Goal: Task Accomplishment & Management: Complete application form

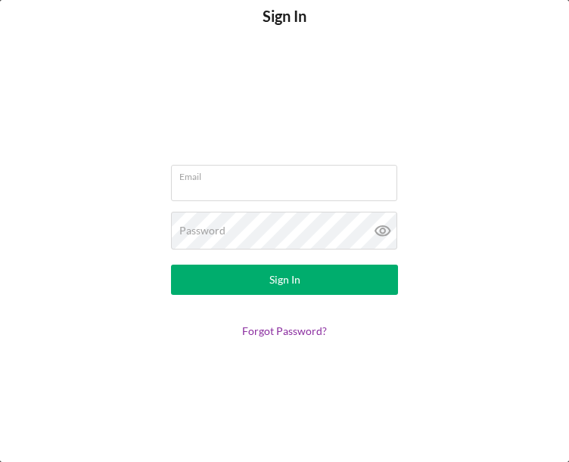
type input "brucewbaxter76@gmail.com"
click at [341, 281] on button "Sign In" at bounding box center [284, 280] width 227 height 30
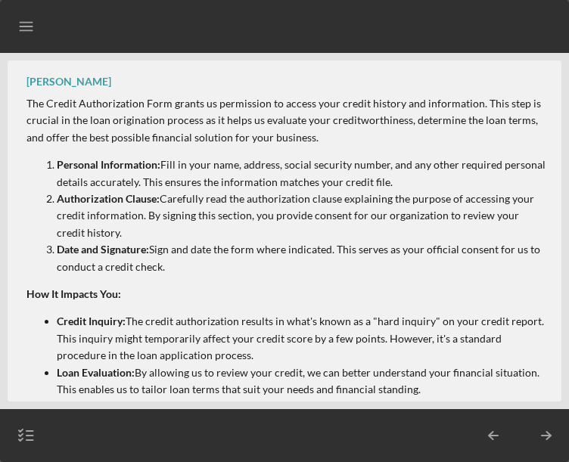
scroll to position [292, 0]
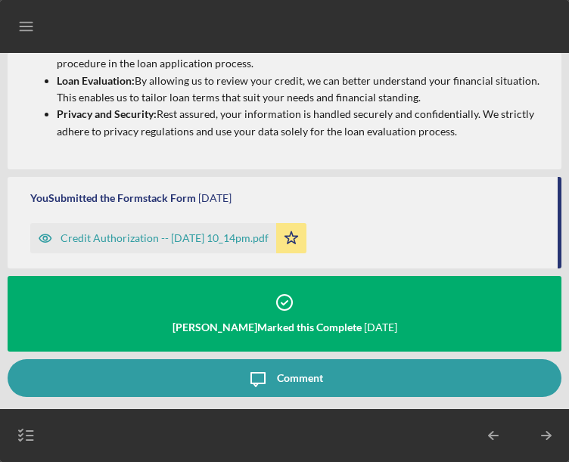
click at [305, 300] on div "Nicole Gray Marked this Complete 1 week ago" at bounding box center [285, 309] width 554 height 50
click at [267, 232] on div "Credit Authorization -- 2025-09-26 10_14pm.pdf" at bounding box center [165, 238] width 208 height 12
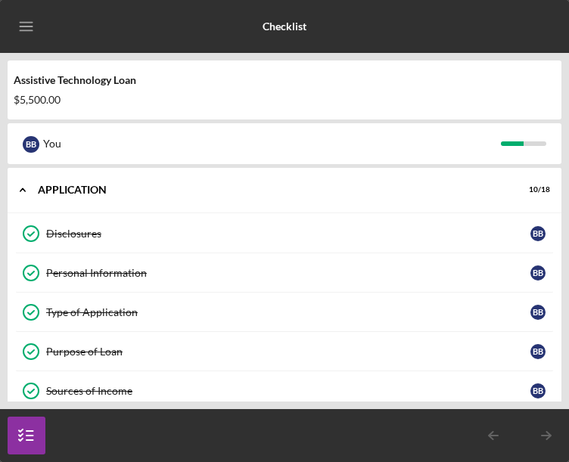
click at [331, 356] on div "Purpose of Loan" at bounding box center [288, 352] width 484 height 12
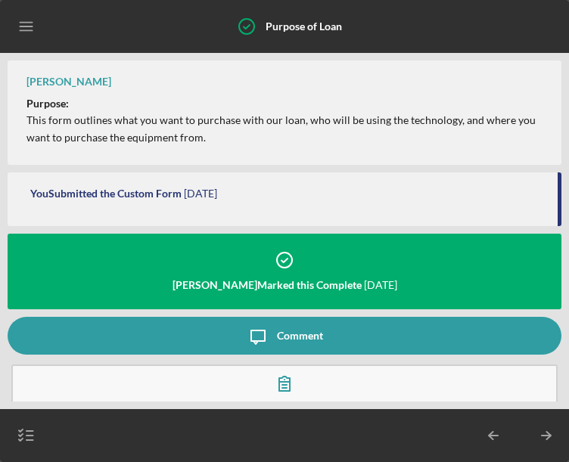
scroll to position [15, 0]
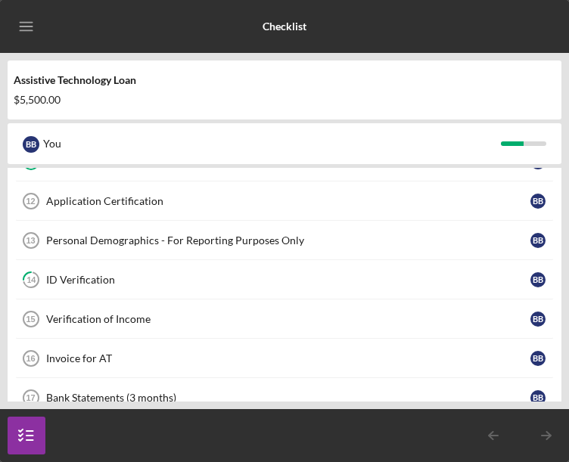
scroll to position [466, 0]
click at [151, 200] on div "Application Certification" at bounding box center [288, 200] width 484 height 12
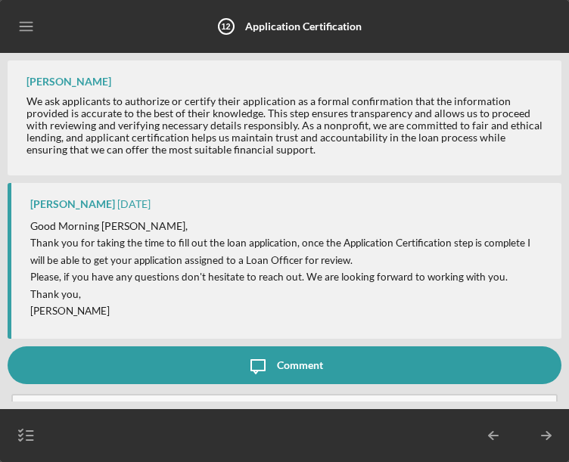
scroll to position [42, 0]
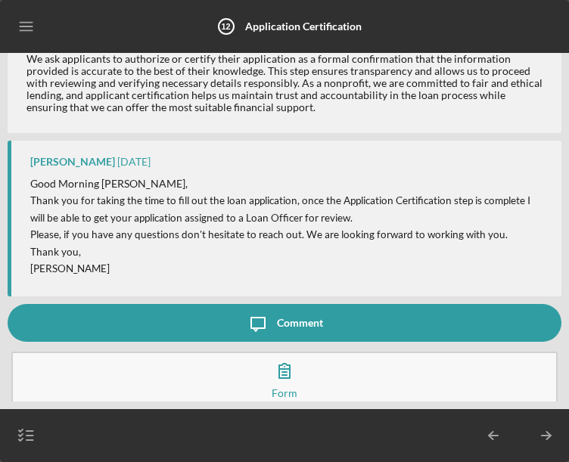
click at [296, 324] on div "Comment" at bounding box center [300, 323] width 46 height 38
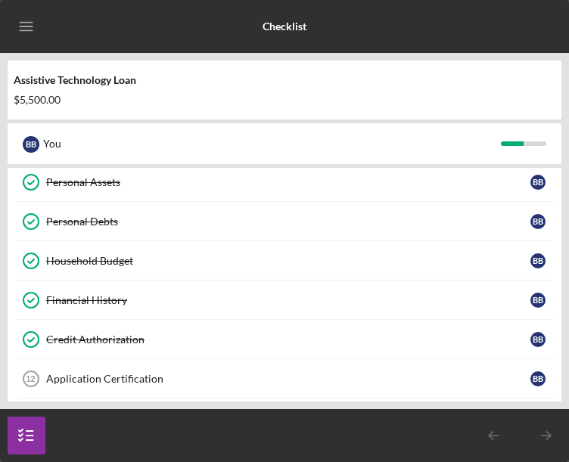
scroll to position [290, 0]
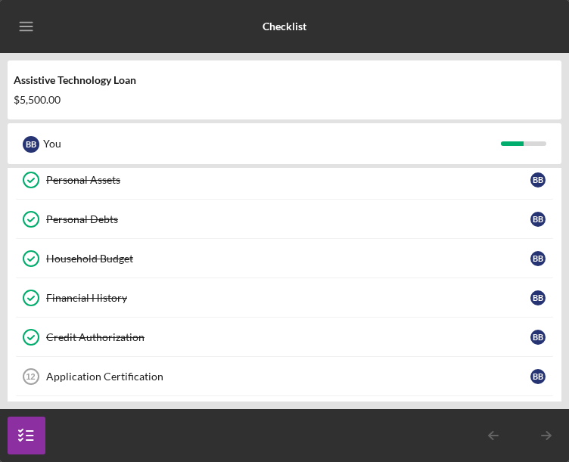
click at [130, 381] on div "Application Certification" at bounding box center [288, 377] width 484 height 12
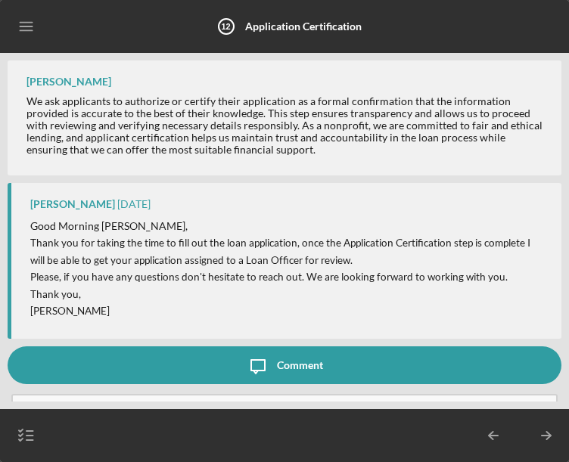
scroll to position [42, 0]
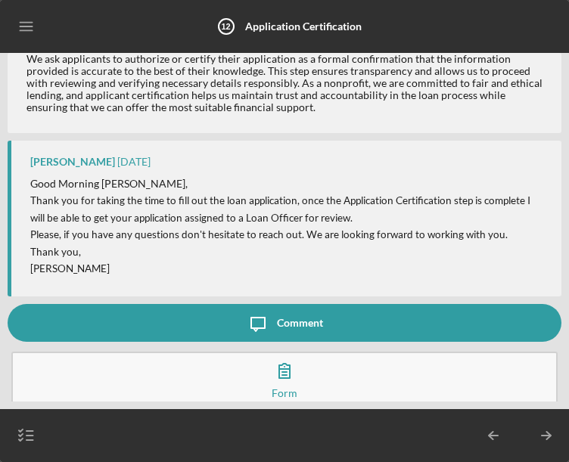
click at [294, 377] on icon "button" at bounding box center [285, 371] width 38 height 38
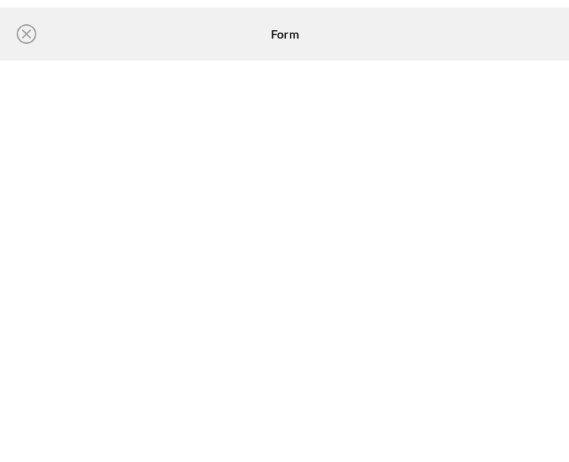
click at [35, 39] on circle at bounding box center [26, 34] width 18 height 18
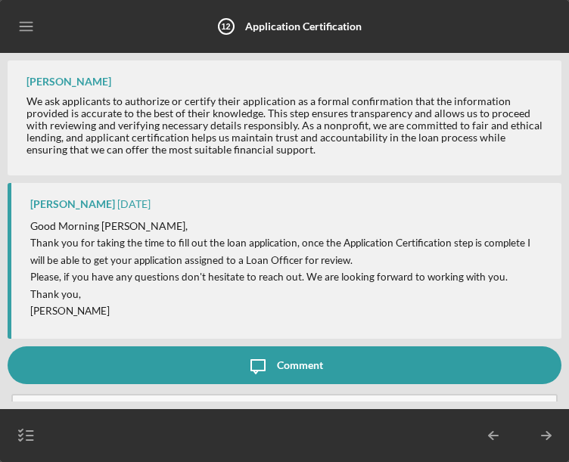
click at [29, 29] on icon "Icon/Menu" at bounding box center [27, 27] width 34 height 34
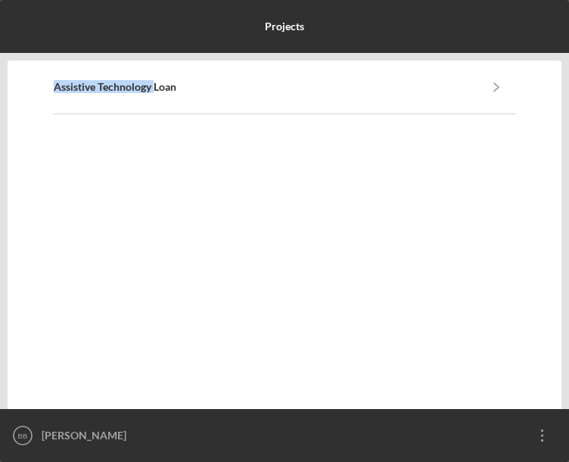
click at [553, 441] on icon "Icon/Overflow" at bounding box center [543, 436] width 38 height 38
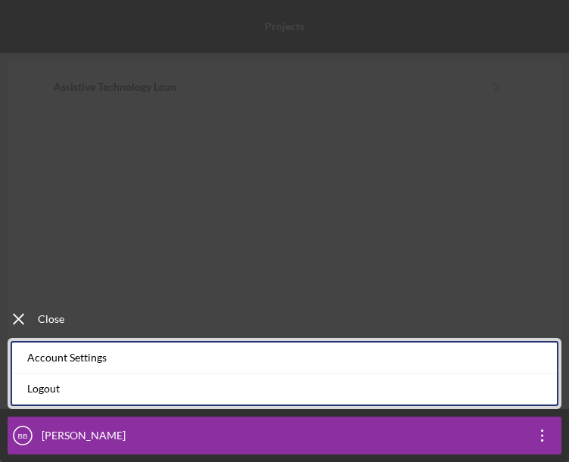
click at [28, 323] on icon "Icon/Menu Close" at bounding box center [19, 319] width 38 height 38
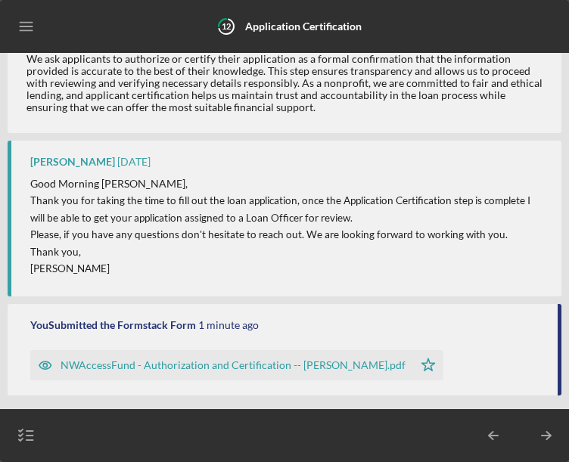
scroll to position [141, 0]
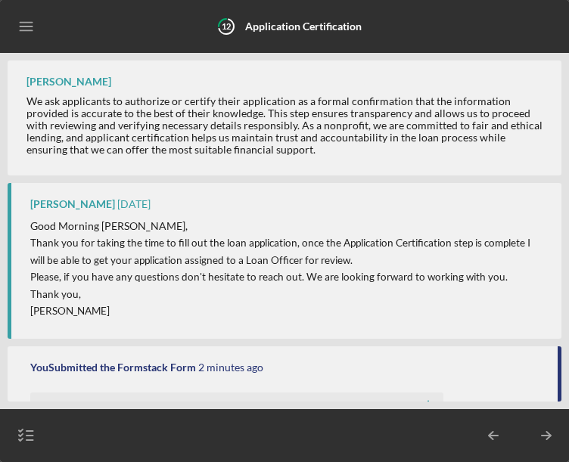
scroll to position [141, 0]
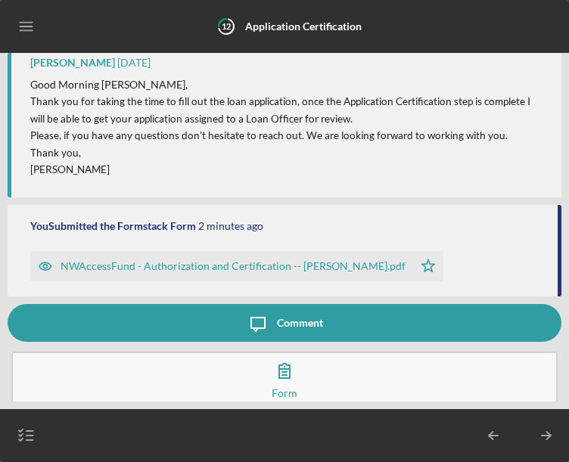
click at [15, 32] on icon "Icon/Menu" at bounding box center [27, 27] width 34 height 34
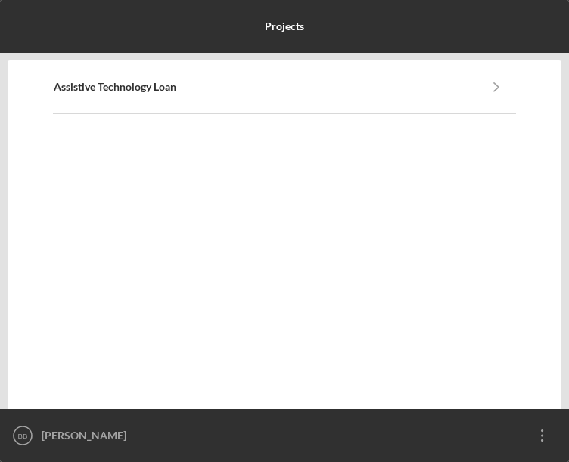
click at [43, 90] on td at bounding box center [30, 87] width 45 height 53
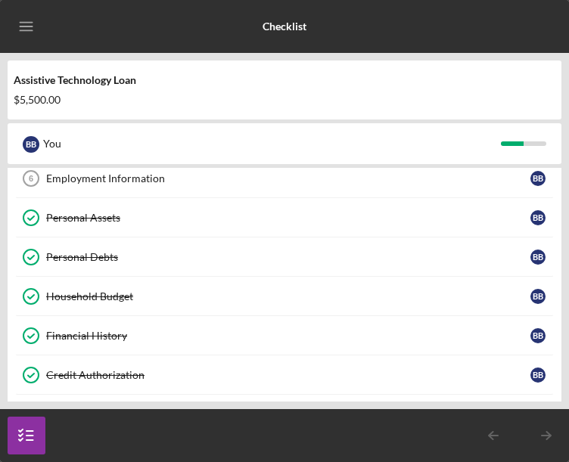
scroll to position [253, 0]
click at [37, 180] on icon "Employment Information 6" at bounding box center [31, 178] width 38 height 38
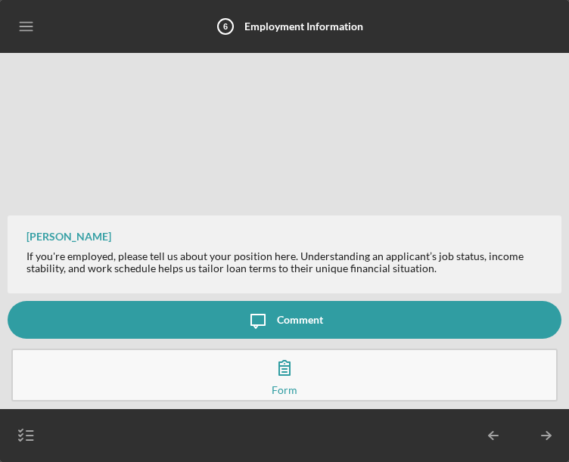
click at [336, 377] on button "Complete the Form Form" at bounding box center [284, 375] width 546 height 53
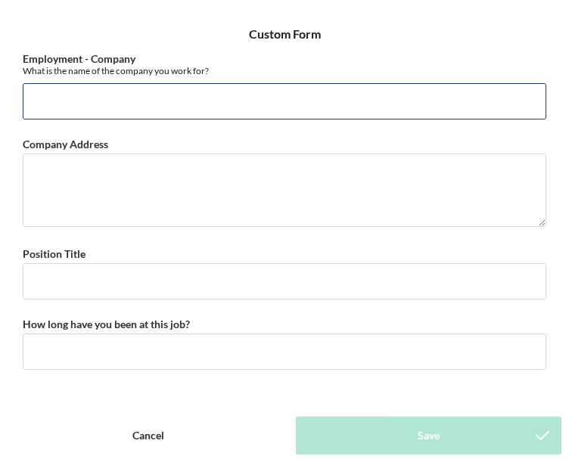
click at [135, 111] on input "Employment - Company" at bounding box center [285, 101] width 524 height 36
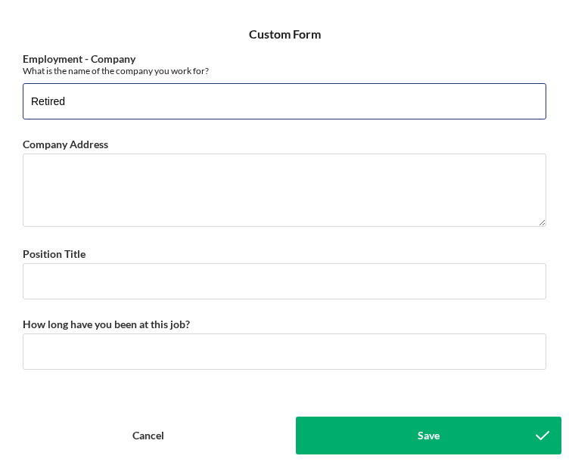
type input "Retired"
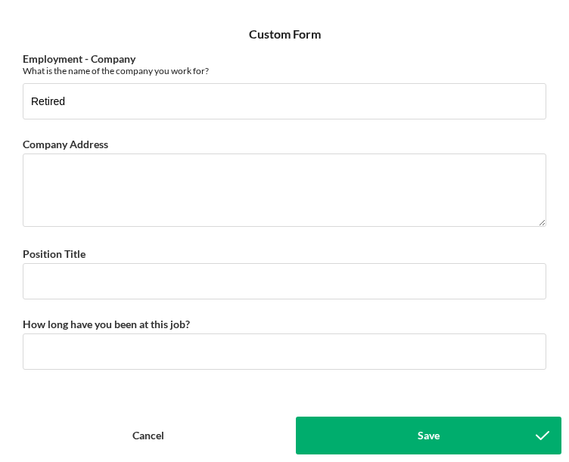
click at [437, 440] on div "Save" at bounding box center [429, 436] width 22 height 38
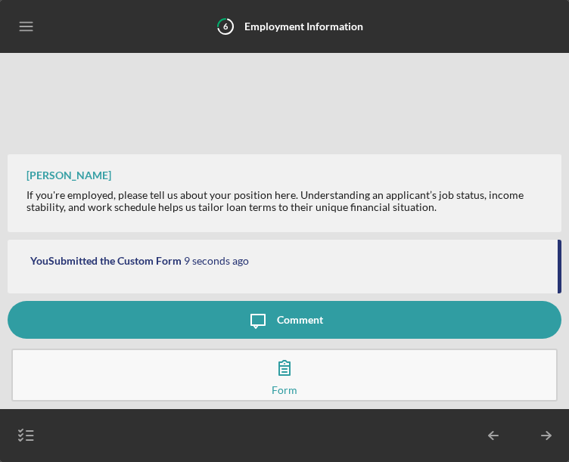
click at [38, 20] on icon "Icon/Menu" at bounding box center [27, 27] width 34 height 34
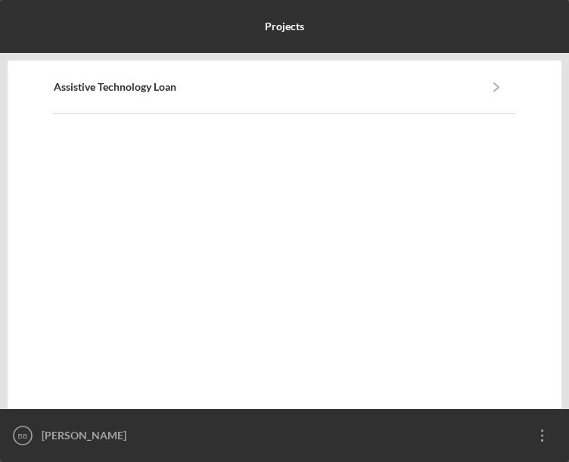
click at [169, 92] on b "Assistive Technology Loan" at bounding box center [115, 87] width 123 height 12
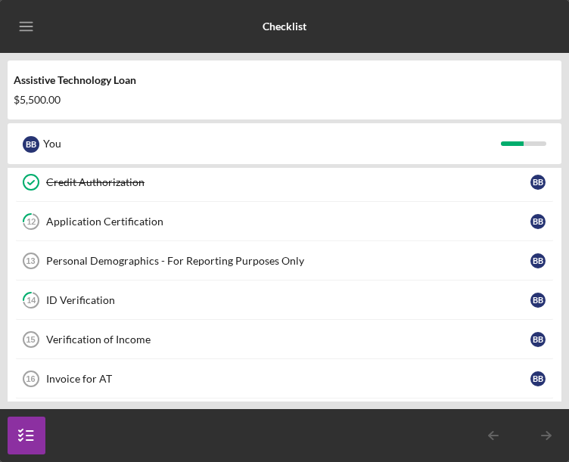
scroll to position [446, 0]
click at [178, 260] on div "Personal Demographics - For Reporting Purposes Only" at bounding box center [288, 260] width 484 height 12
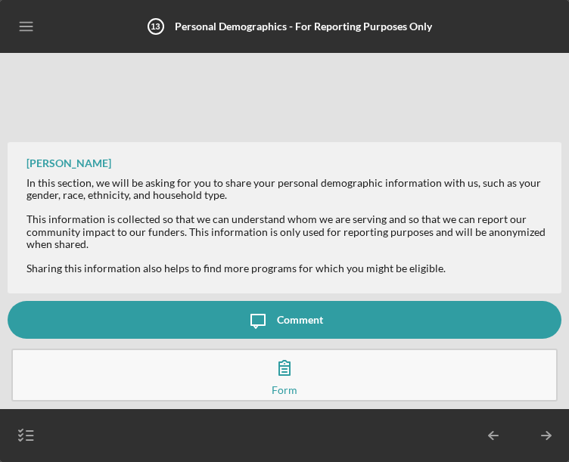
click at [296, 377] on icon "button" at bounding box center [285, 368] width 38 height 38
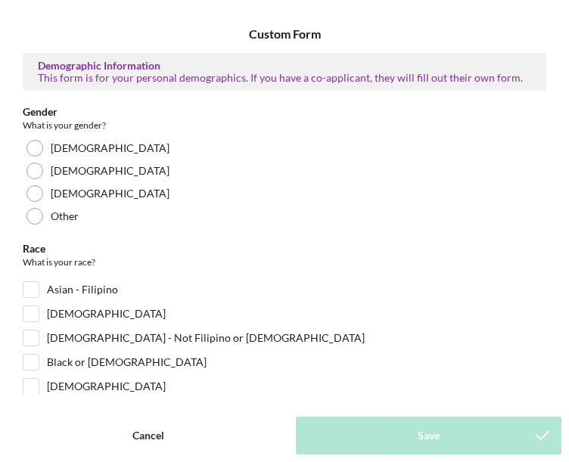
click at [41, 175] on div at bounding box center [34, 171] width 17 height 17
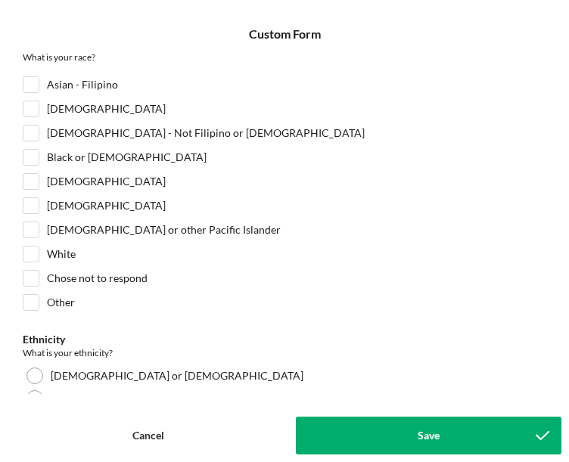
scroll to position [207, 0]
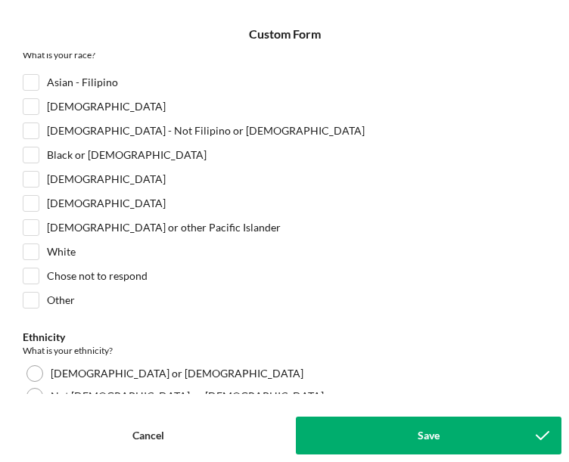
click at [37, 256] on input "White" at bounding box center [30, 251] width 15 height 15
checkbox input "true"
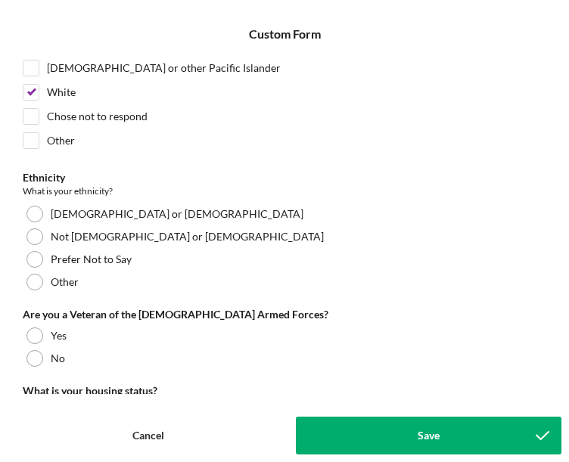
scroll to position [368, 0]
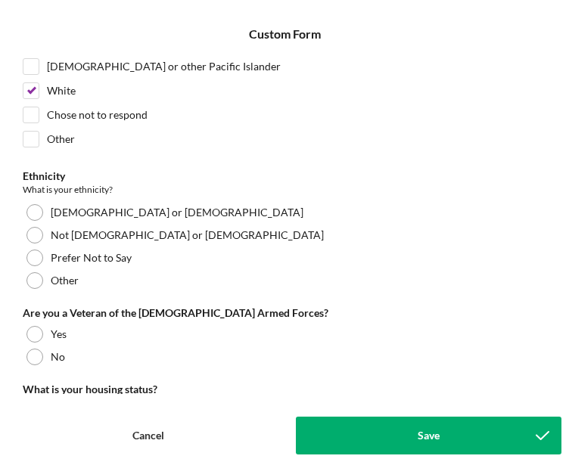
click at [47, 330] on div "Yes" at bounding box center [285, 334] width 524 height 23
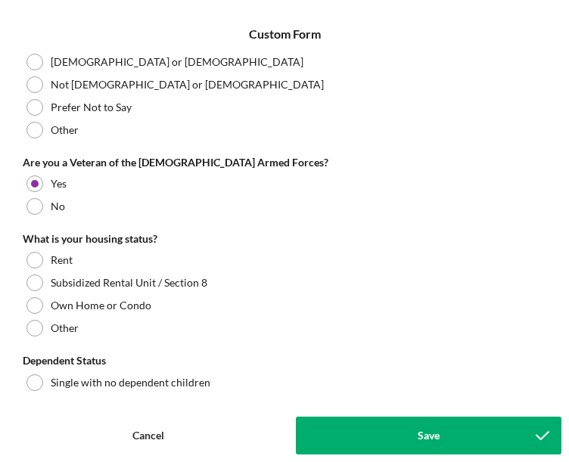
scroll to position [528, 0]
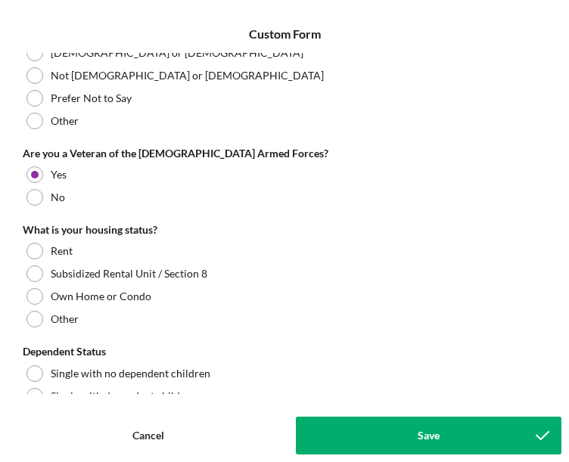
click at [48, 296] on div "Own Home or Condo" at bounding box center [285, 296] width 524 height 23
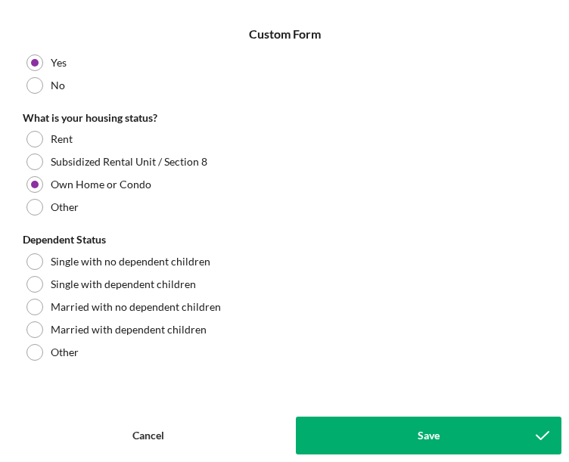
scroll to position [639, 0]
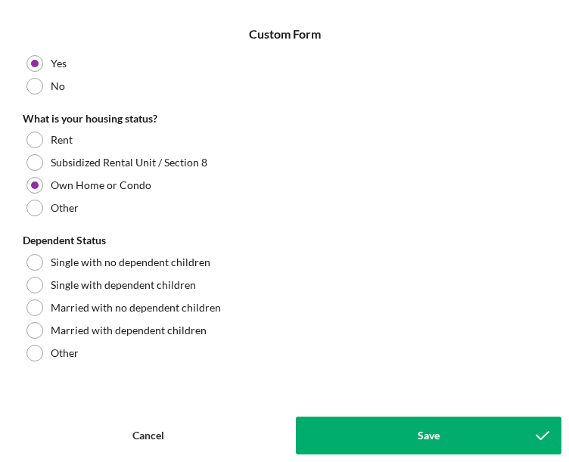
click at [46, 287] on div "Single with dependent children" at bounding box center [285, 285] width 524 height 23
click at [451, 443] on button "Save" at bounding box center [429, 436] width 266 height 38
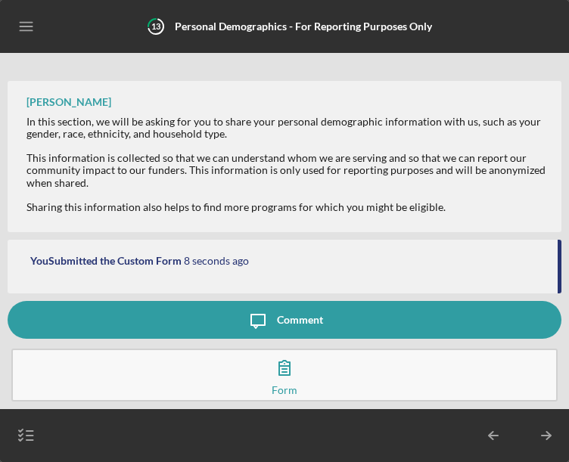
click at [22, 35] on icon "Icon/Menu" at bounding box center [27, 27] width 34 height 34
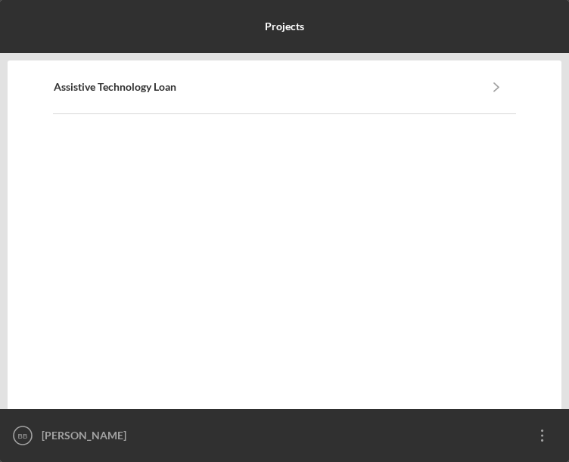
click at [180, 89] on link "Assistive Technology Loan" at bounding box center [266, 87] width 424 height 12
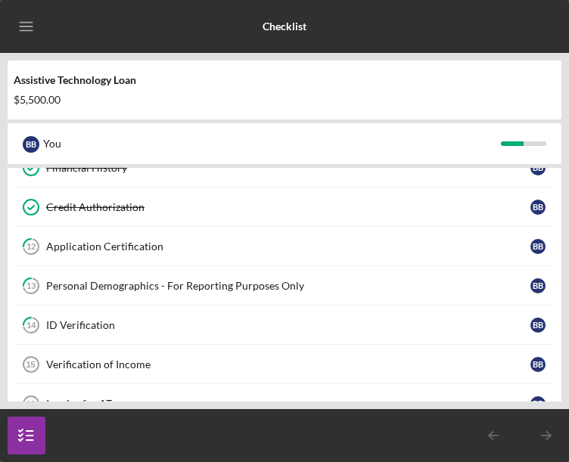
scroll to position [421, 0]
click at [111, 331] on link "14 ID Verification B B" at bounding box center [284, 324] width 539 height 39
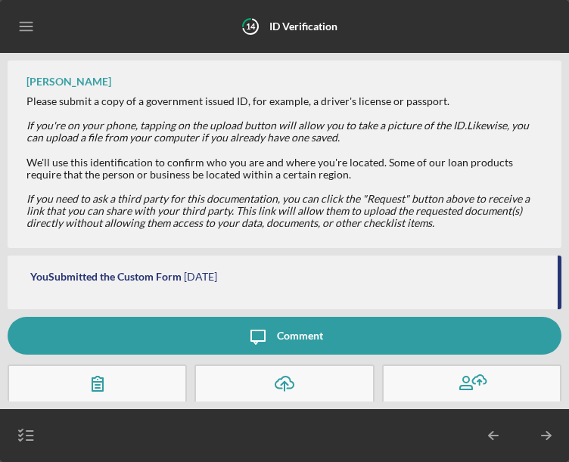
scroll to position [15, 0]
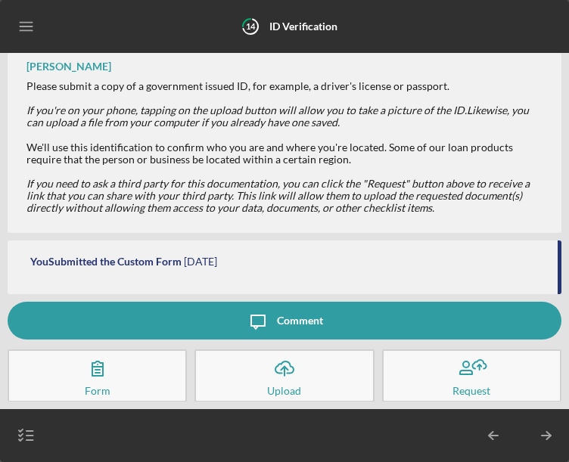
click at [34, 30] on icon "Icon/Menu" at bounding box center [27, 27] width 34 height 34
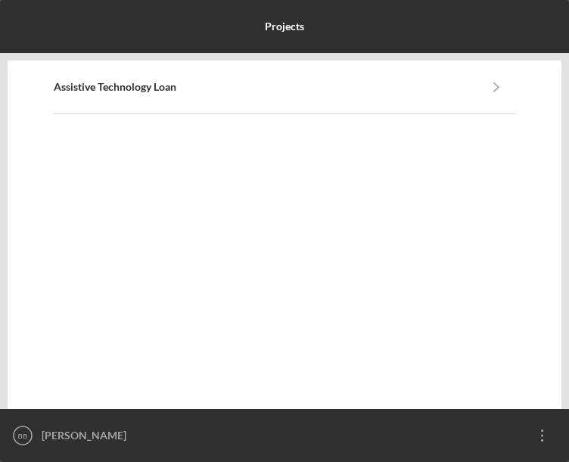
click at [146, 88] on b "Assistive Technology Loan" at bounding box center [115, 87] width 123 height 12
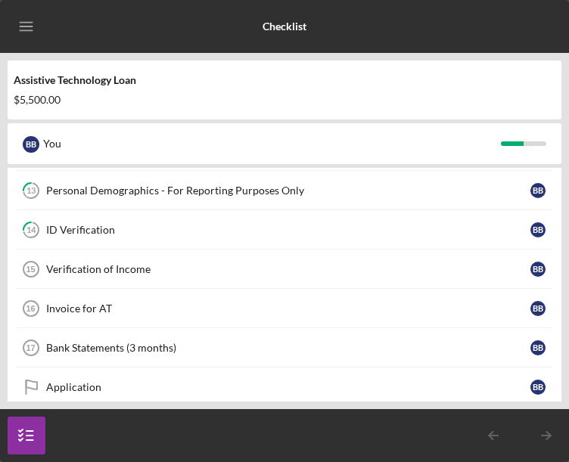
scroll to position [515, 0]
click at [124, 265] on div "Verification of Income" at bounding box center [288, 269] width 484 height 12
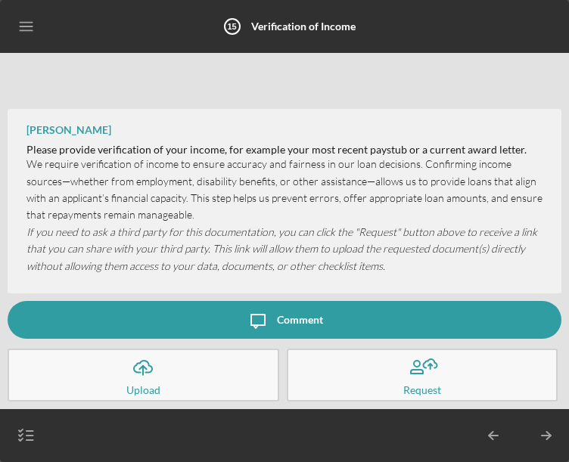
click at [11, 36] on icon "Icon/Menu" at bounding box center [27, 27] width 34 height 34
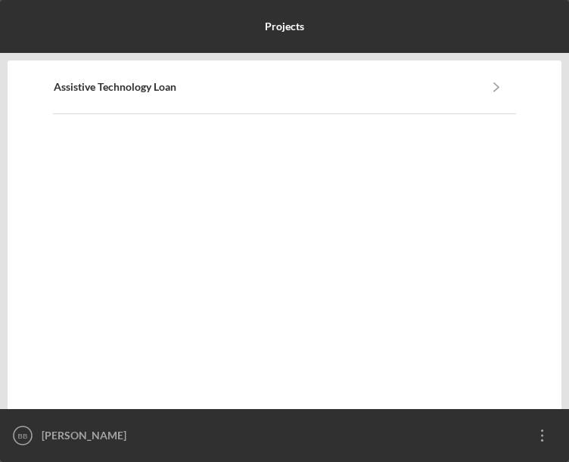
click at [54, 107] on div "Assistive Technology Loan Icon/Navigate" at bounding box center [285, 86] width 462 height 51
click at [152, 87] on b "Assistive Technology Loan" at bounding box center [115, 87] width 123 height 12
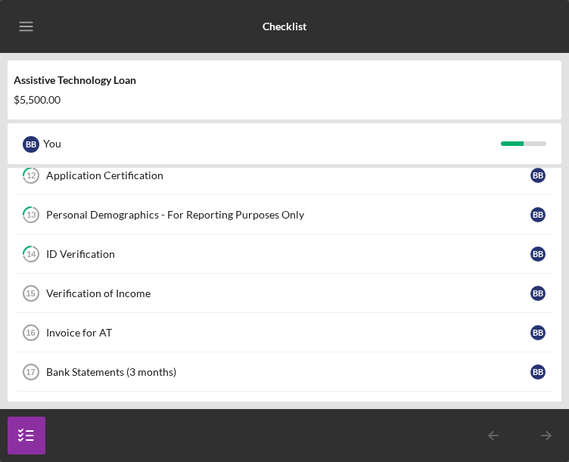
scroll to position [497, 0]
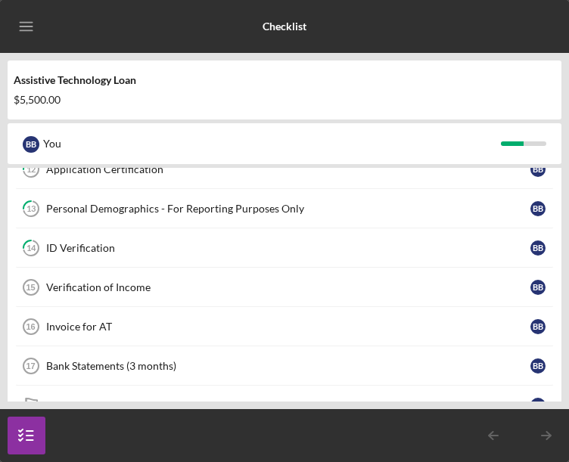
click at [172, 335] on link "Invoice for AT 16 Invoice for AT B B" at bounding box center [284, 326] width 539 height 39
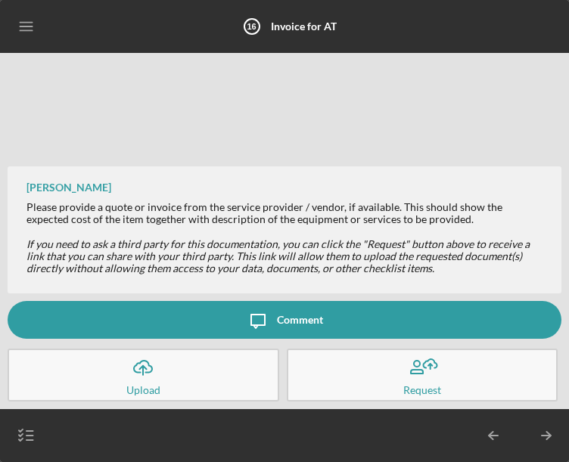
click at [39, 16] on icon "Icon/Menu" at bounding box center [27, 27] width 34 height 34
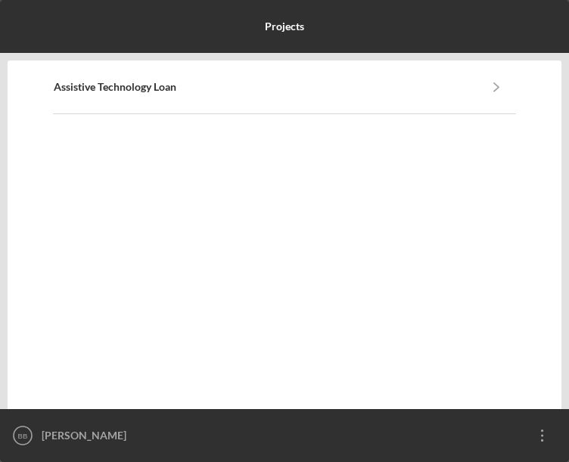
click at [191, 92] on link "Assistive Technology Loan" at bounding box center [266, 87] width 424 height 12
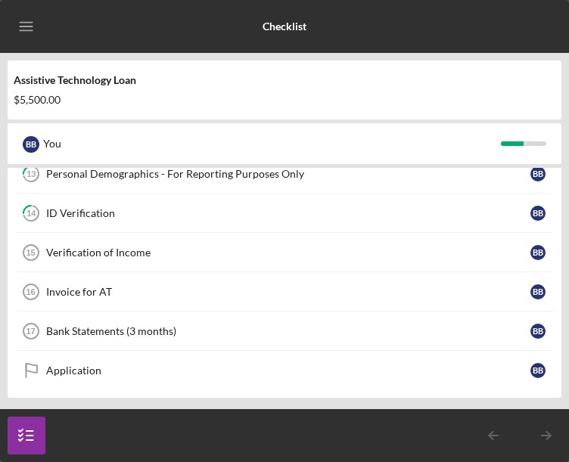
scroll to position [533, 0]
